Goal: Information Seeking & Learning: Understand process/instructions

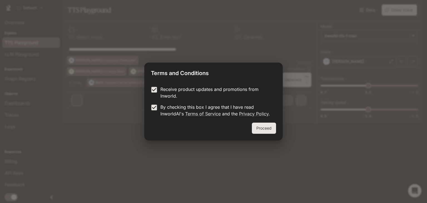
click at [262, 129] on button "Proceed" at bounding box center [264, 128] width 24 height 11
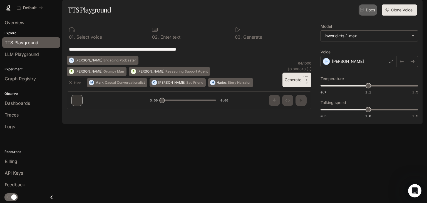
click at [372, 16] on link "Docs" at bounding box center [367, 9] width 19 height 11
